Goal: Transaction & Acquisition: Purchase product/service

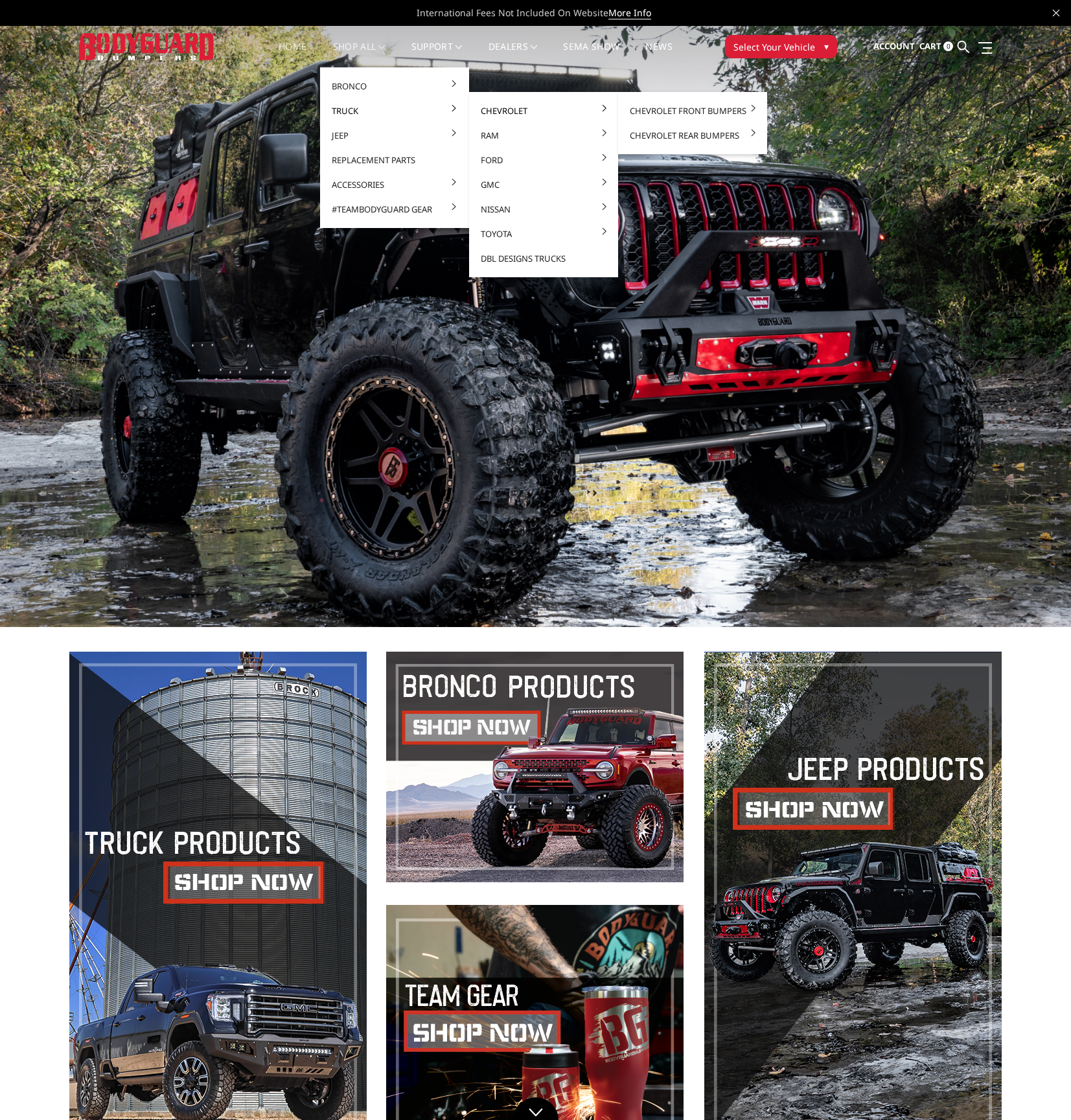
click at [531, 112] on link "Chevrolet" at bounding box center [543, 111] width 139 height 24
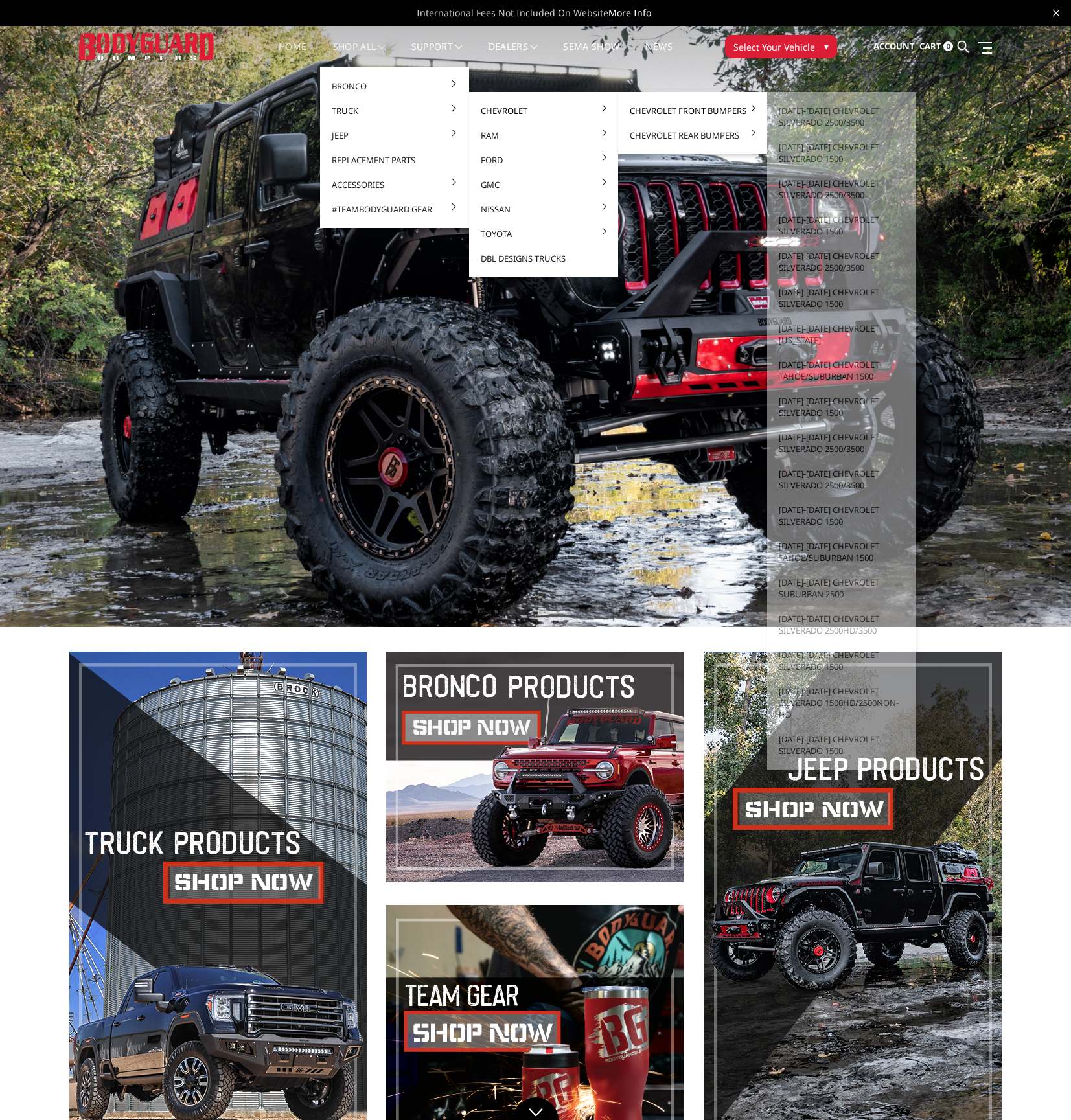
click at [669, 112] on link "Chevrolet Front Bumpers" at bounding box center [692, 111] width 139 height 24
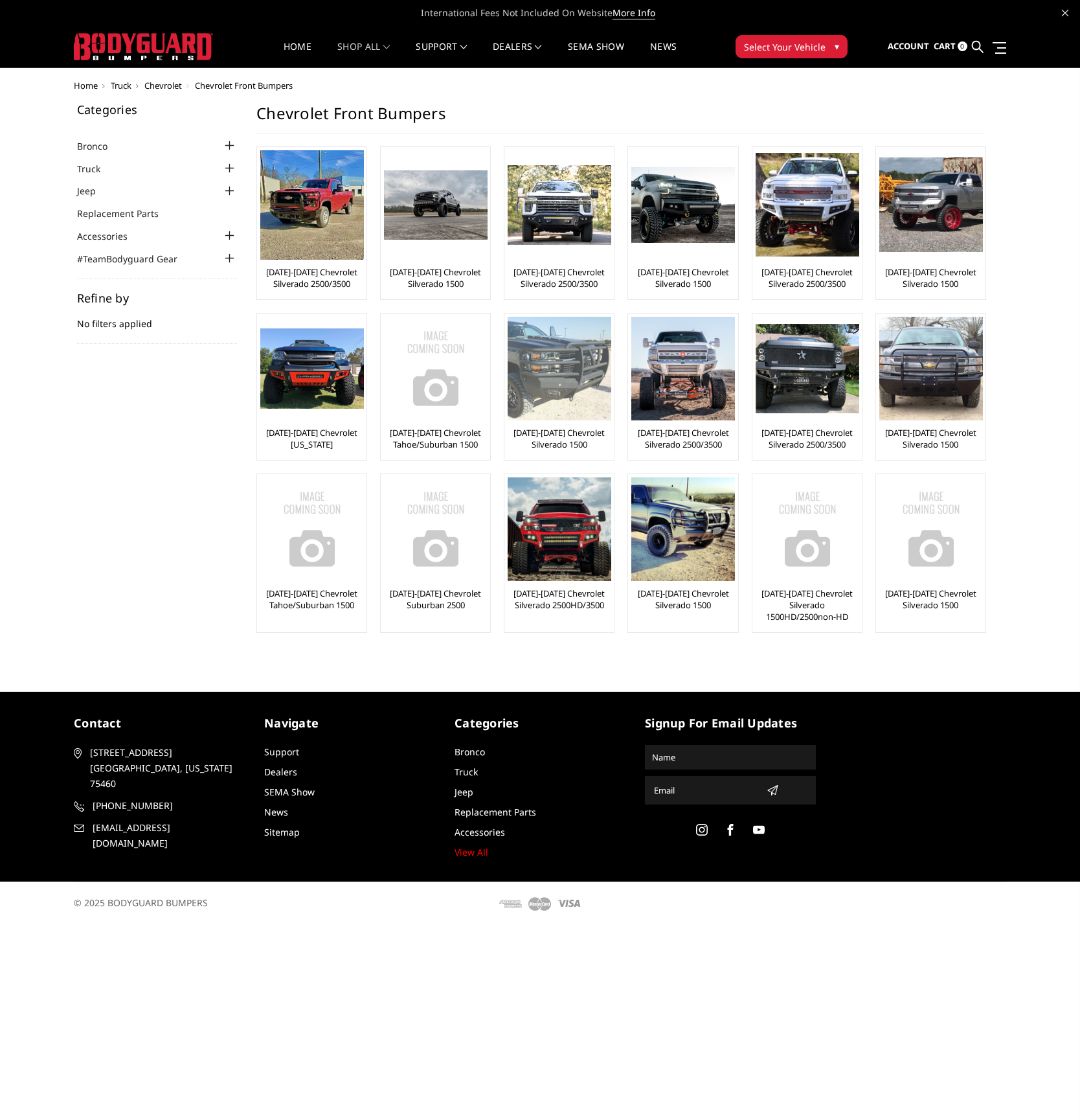
click at [565, 435] on link "[DATE]-[DATE] Chevrolet Silverado 1500" at bounding box center [559, 438] width 103 height 23
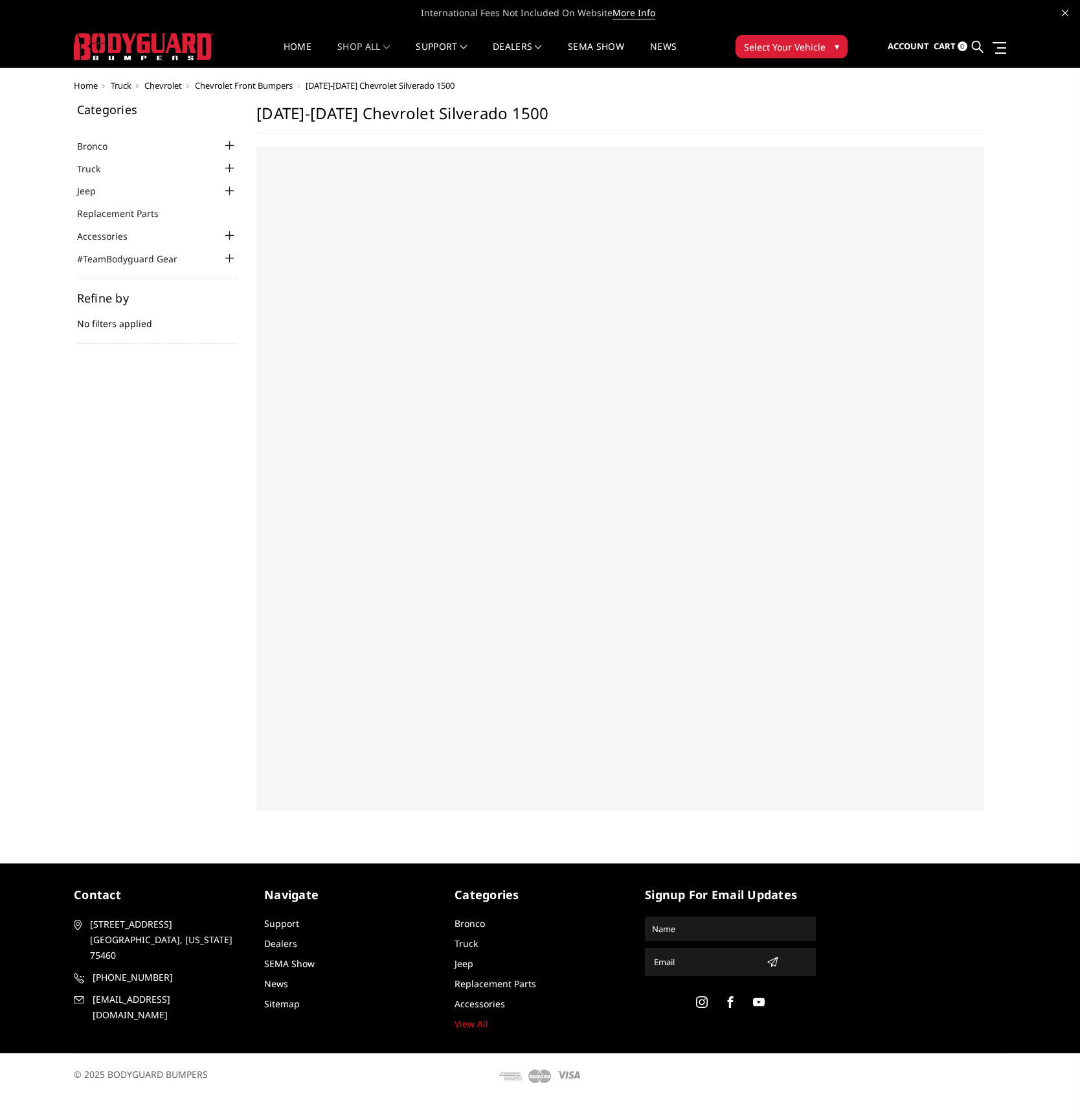
select select "US"
